Goal: Check status: Check status

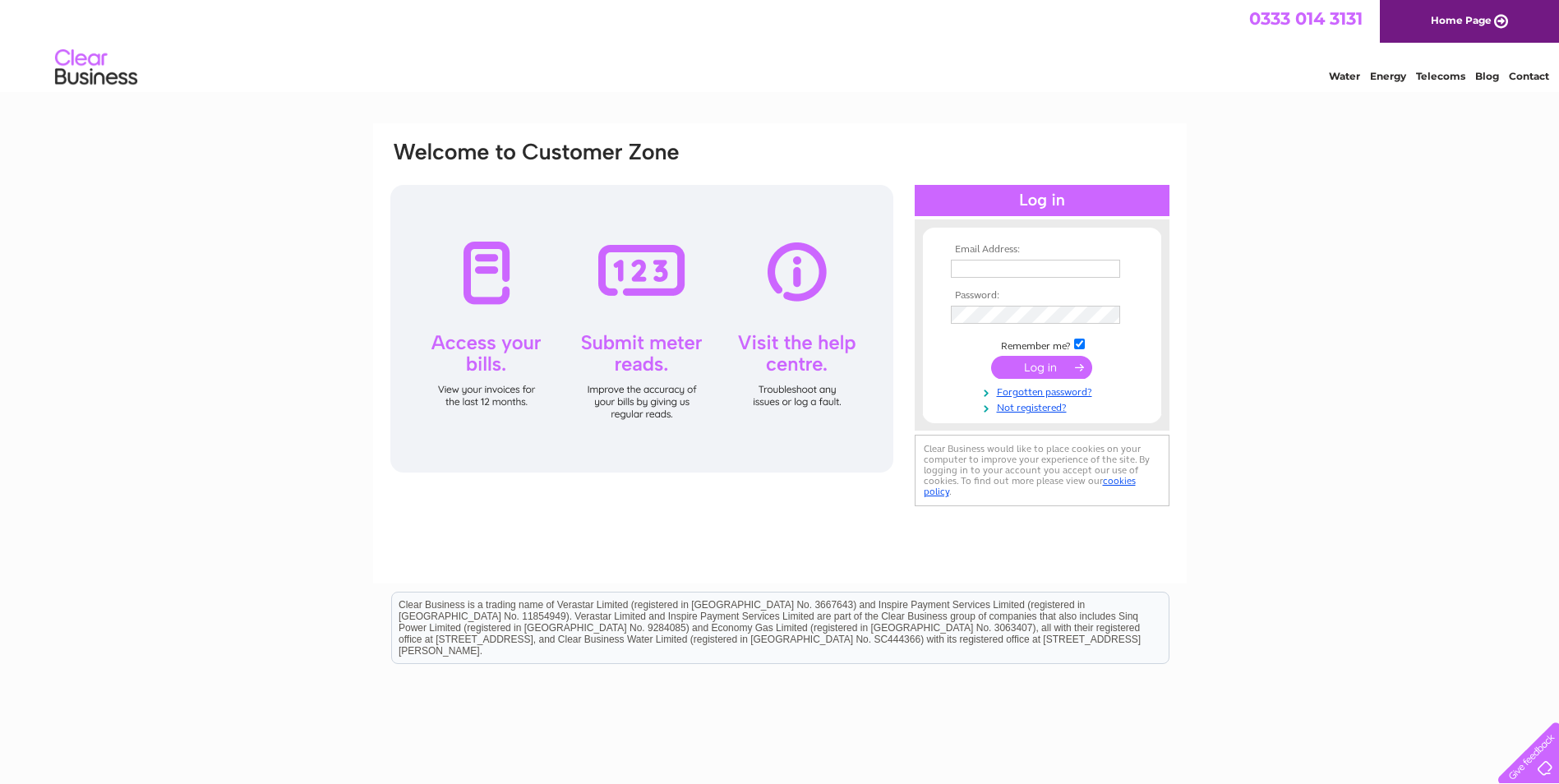
click at [972, 267] on input "text" at bounding box center [1035, 268] width 169 height 18
paste input "[EMAIL_ADDRESS][DOMAIN_NAME]"
type input "abz.ap@tachealthcare.com"
click at [1035, 366] on input "submit" at bounding box center [1041, 369] width 101 height 23
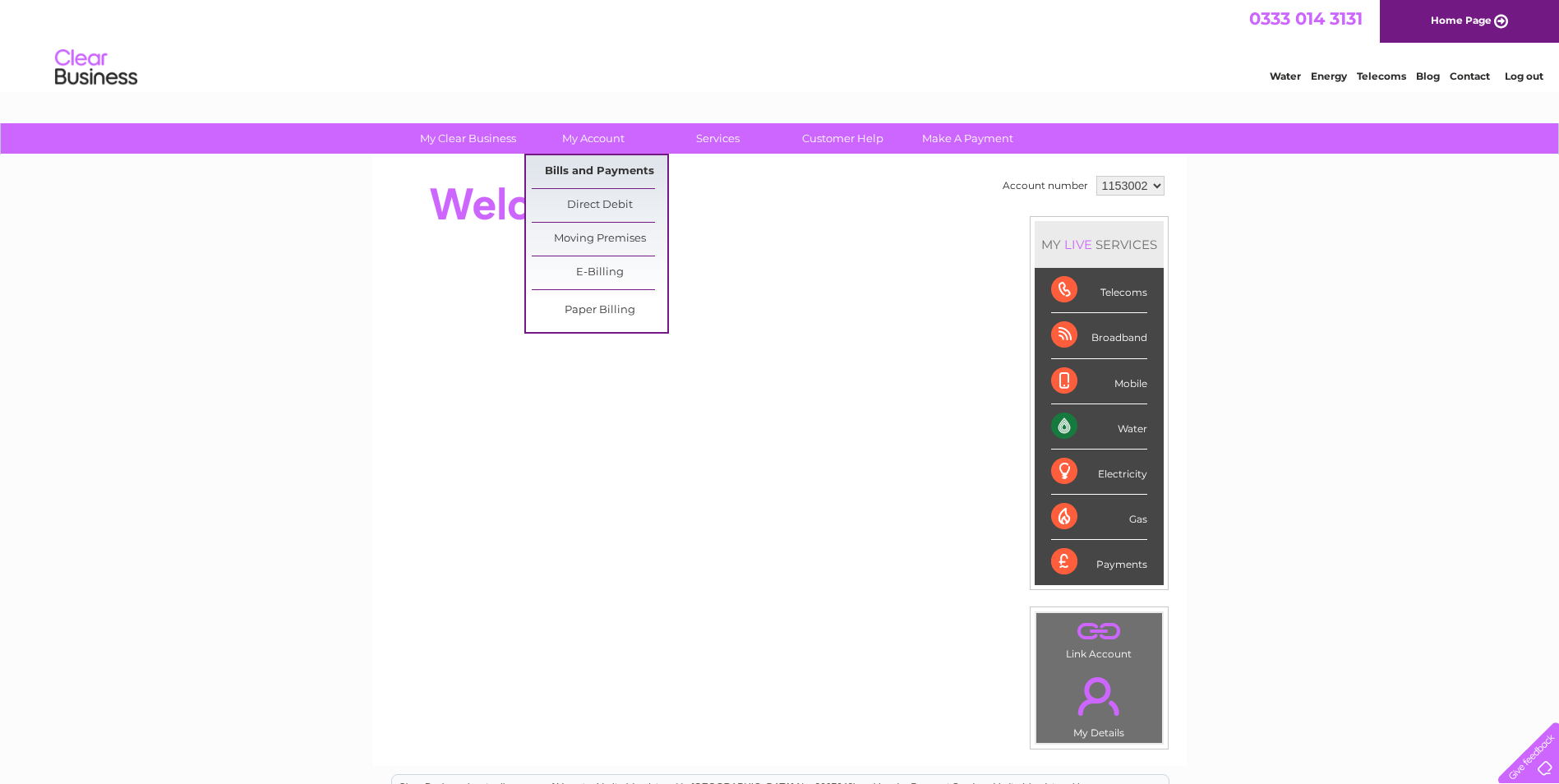
click at [599, 164] on link "Bills and Payments" at bounding box center [599, 171] width 136 height 33
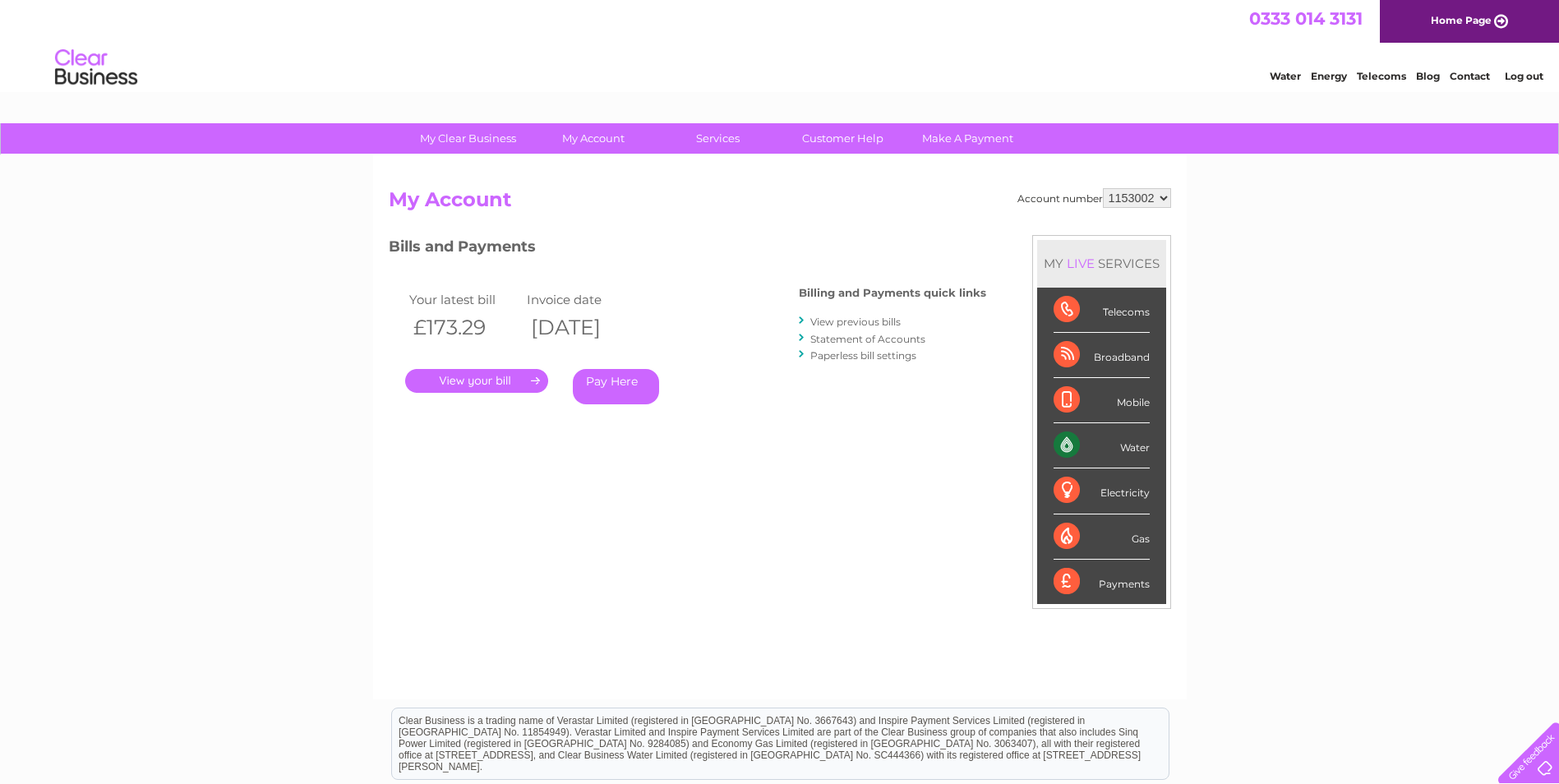
click at [1163, 201] on select "1153002" at bounding box center [1137, 198] width 68 height 20
click at [788, 231] on div "Account number 1153002 My Account MY LIVE SERVICES Telecoms Broadband Mobile Wa…" at bounding box center [780, 435] width 782 height 494
click at [1527, 79] on link "Log out" at bounding box center [1524, 75] width 39 height 12
